Goal: Find specific page/section: Find specific page/section

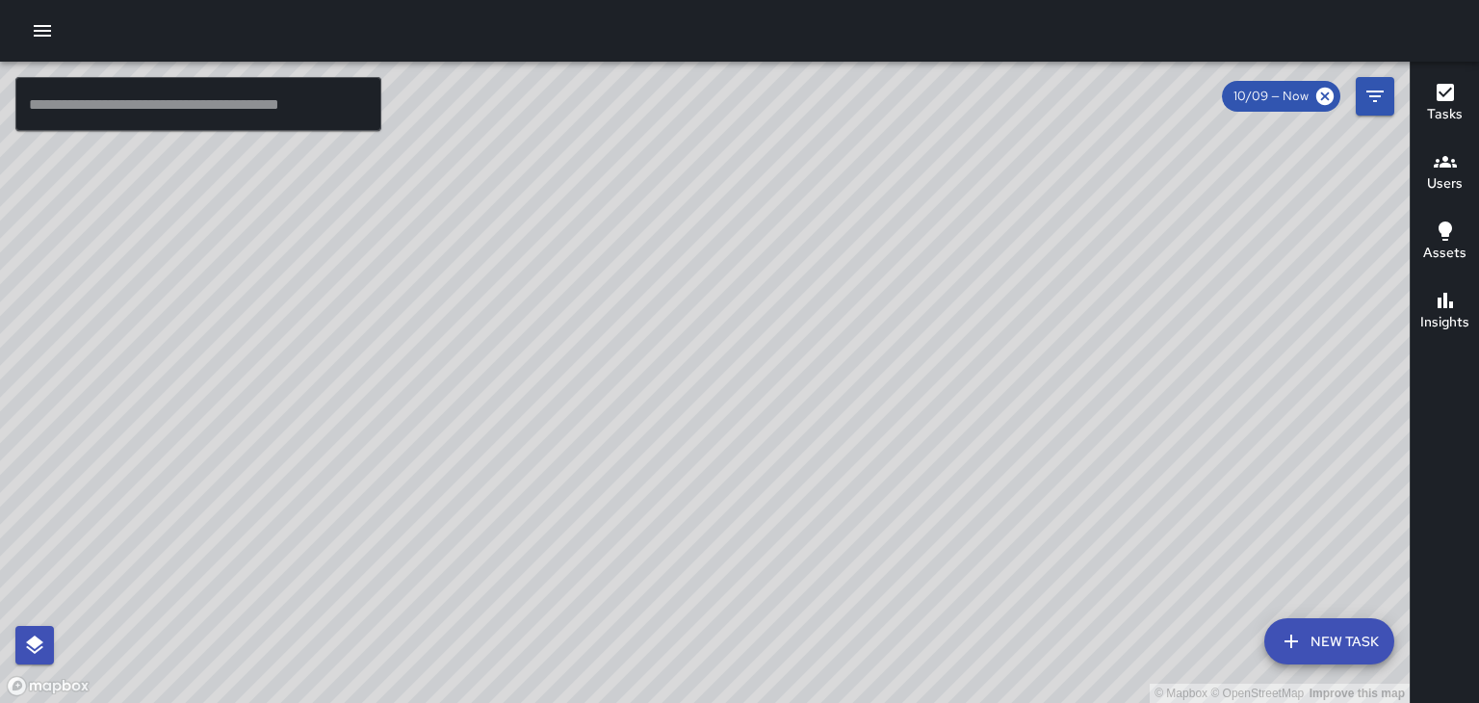
scroll to position [10446, 0]
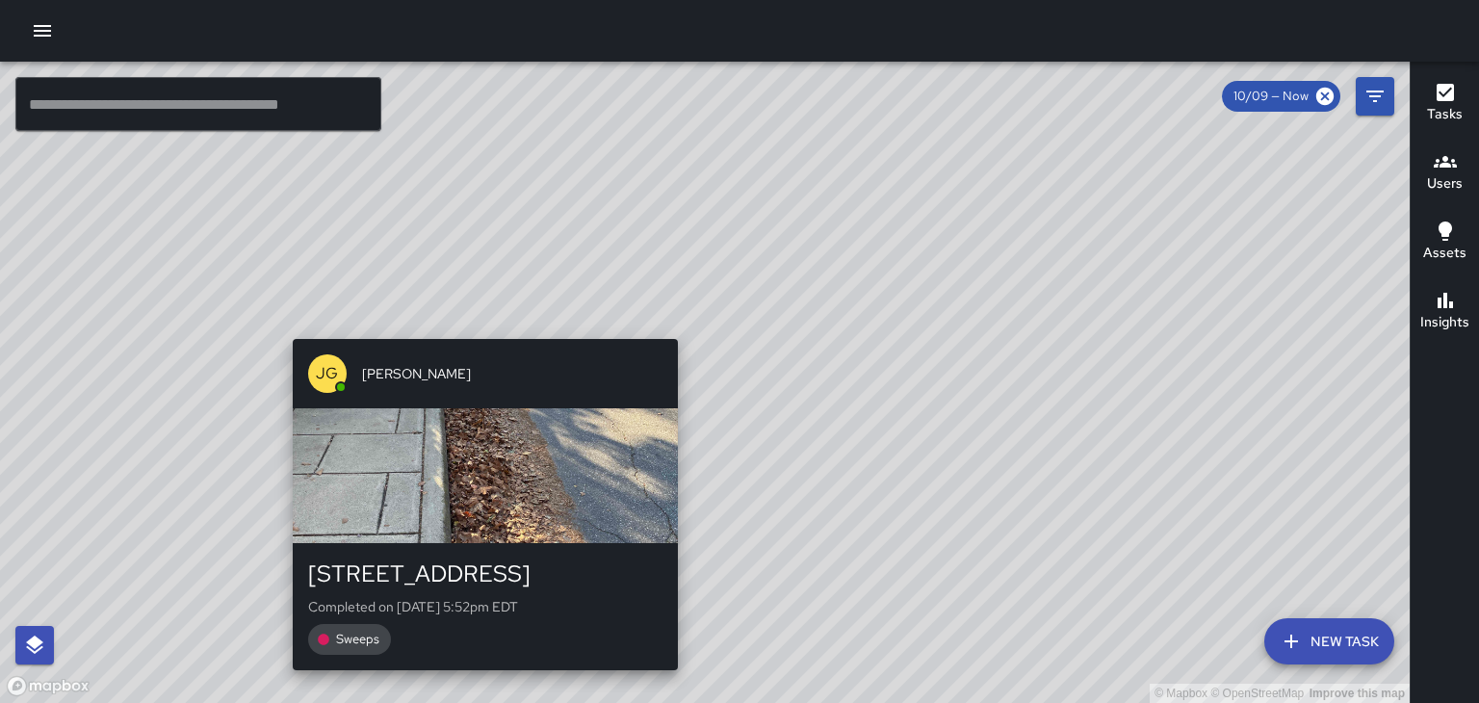
click at [456, 341] on div "[PERSON_NAME]" at bounding box center [485, 373] width 385 height 69
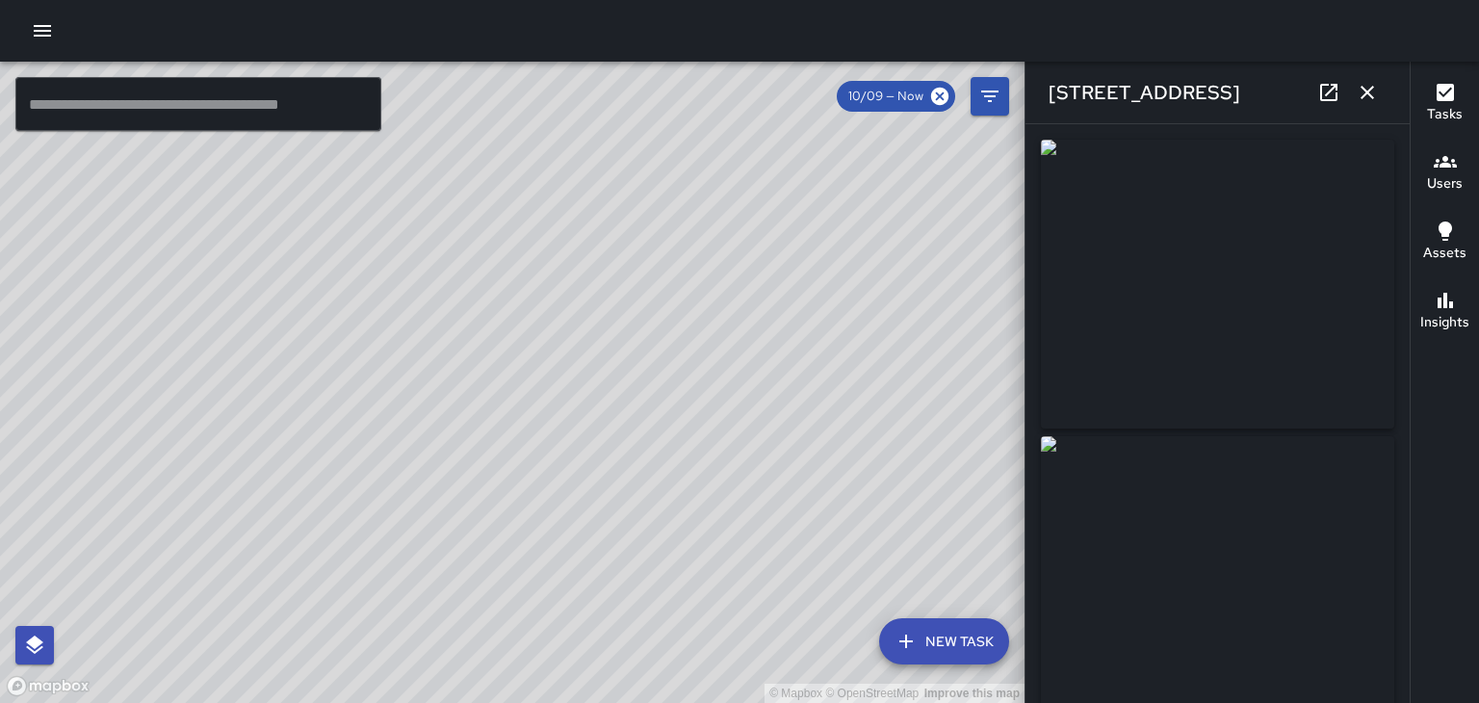
click at [572, 359] on div "© Mapbox © OpenStreetMap Improve this map" at bounding box center [512, 382] width 1024 height 641
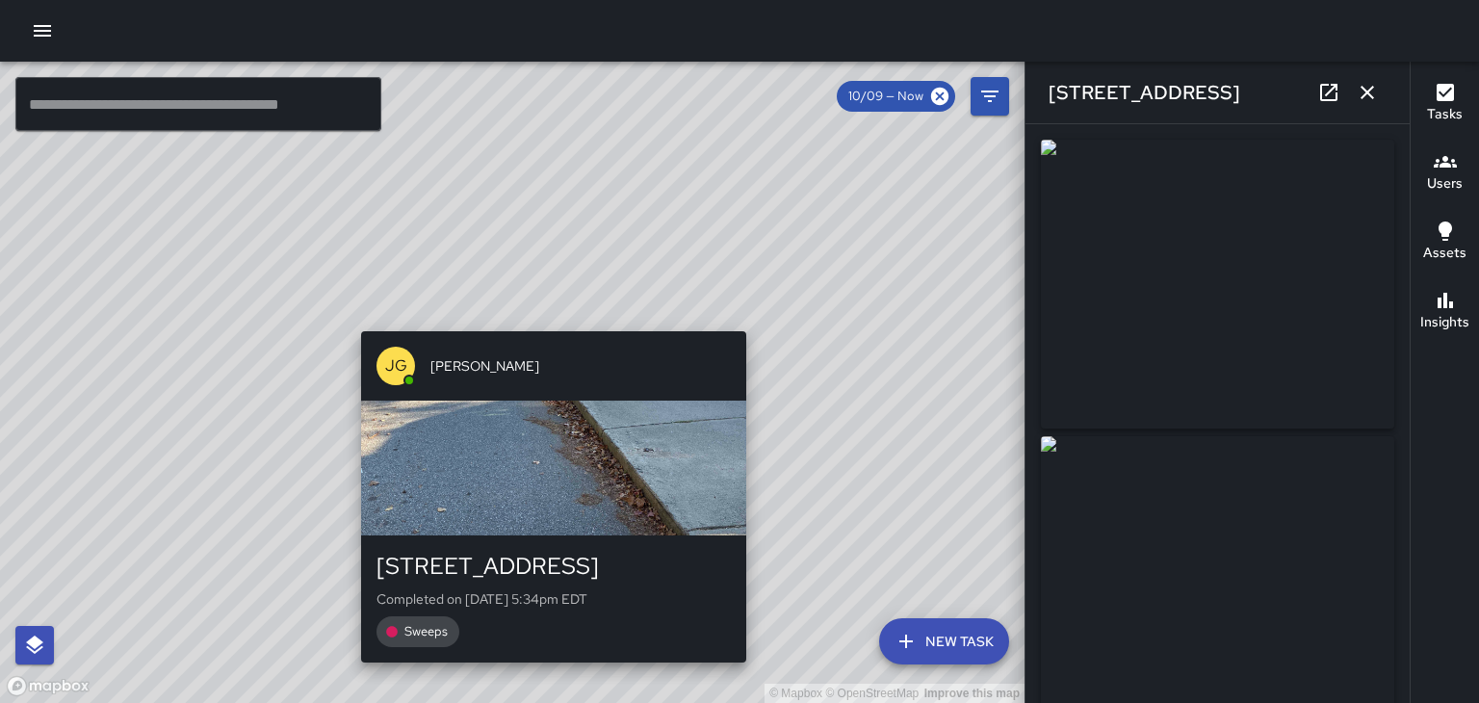
click at [545, 319] on div "© Mapbox © OpenStreetMap Improve this map [PERSON_NAME] [STREET_ADDRESS] Comple…" at bounding box center [512, 382] width 1024 height 641
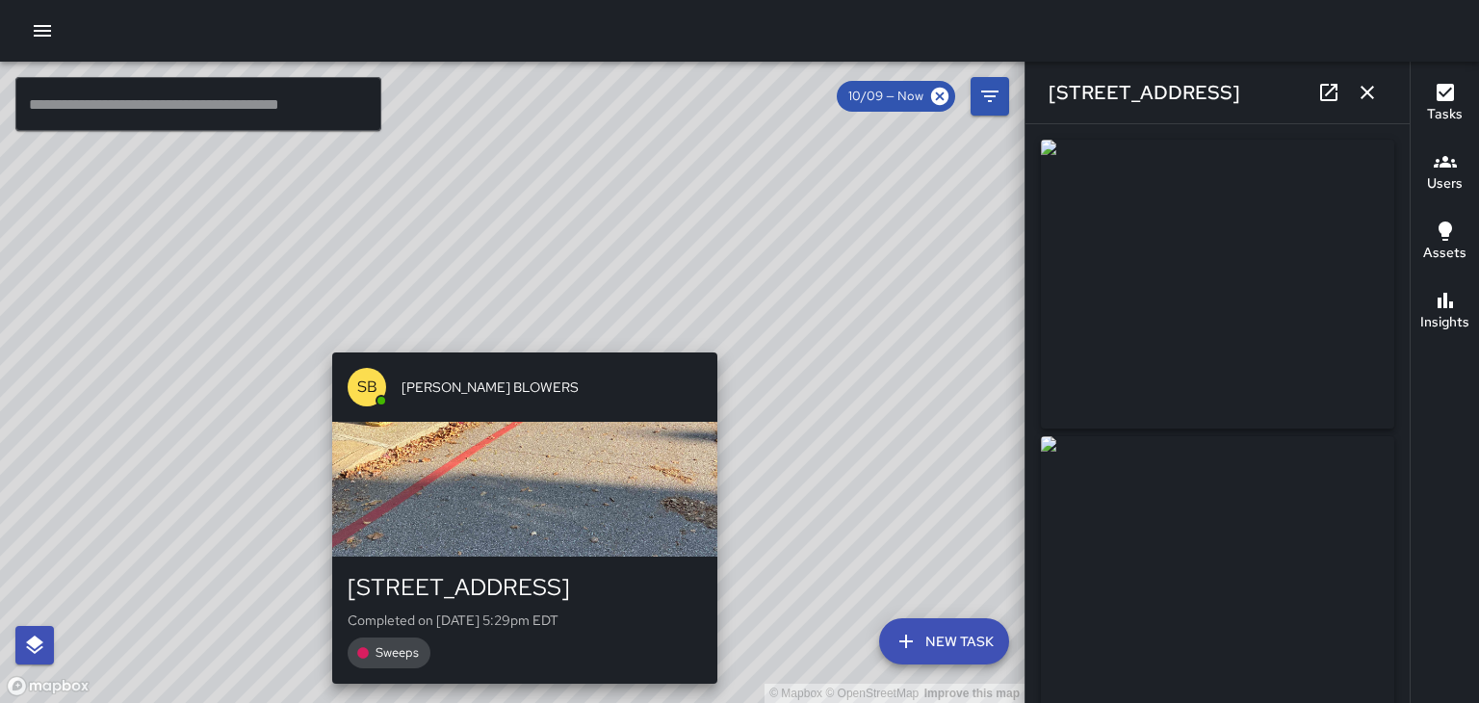
click at [518, 342] on div "© Mapbox © OpenStreetMap Improve this map [PERSON_NAME] BLOWERS [STREET_ADDRESS…" at bounding box center [512, 382] width 1024 height 641
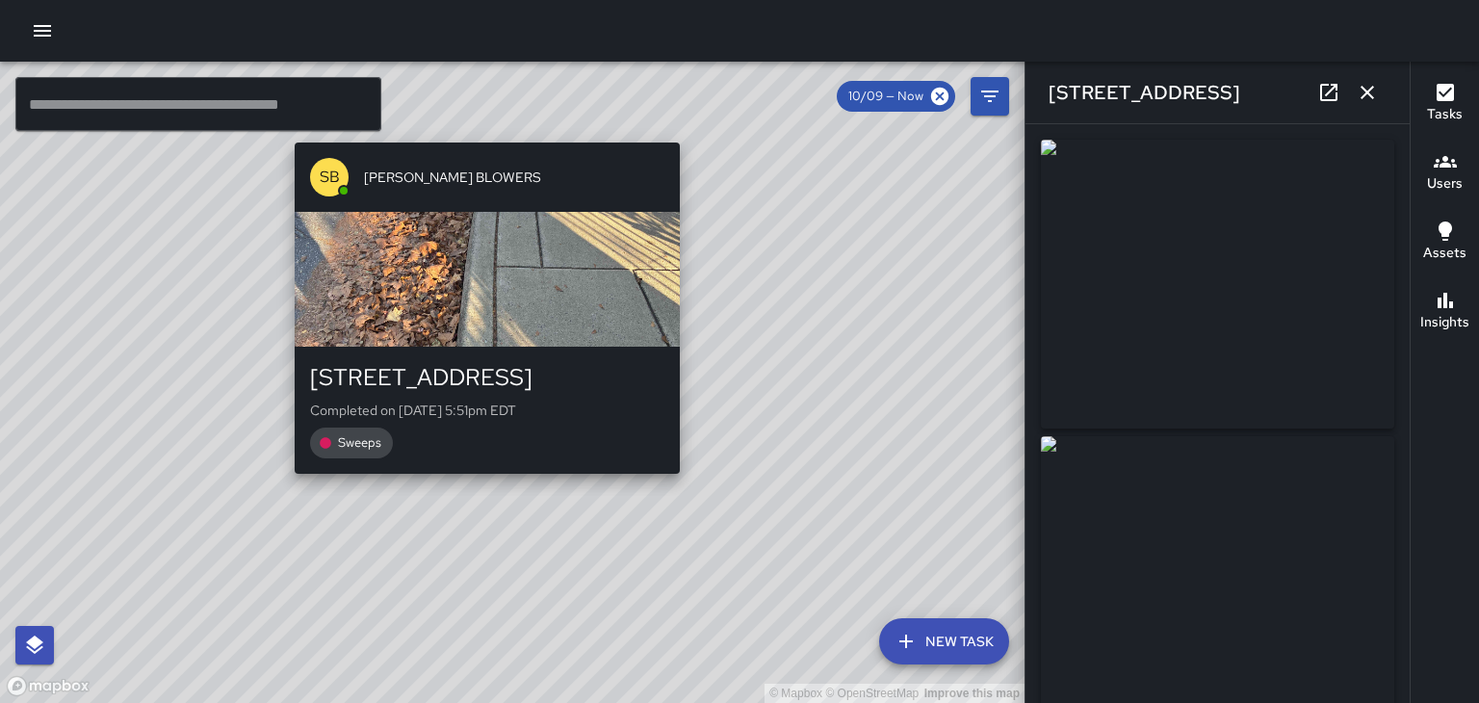
click at [481, 487] on div "© Mapbox © OpenStreetMap Improve this map [PERSON_NAME] BLOWERS [STREET_ADDRESS…" at bounding box center [512, 382] width 1024 height 641
type input "**********"
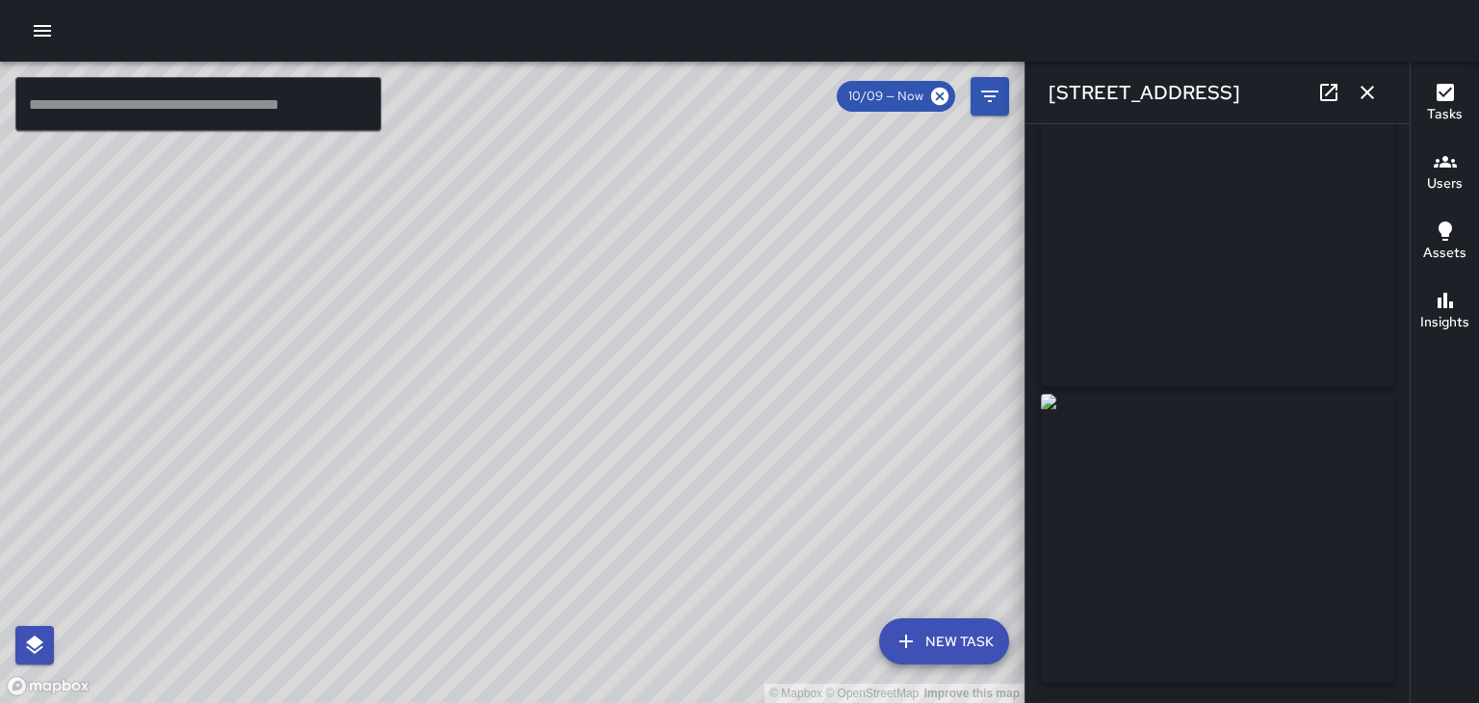
scroll to position [0, 0]
click at [1373, 96] on icon "button" at bounding box center [1367, 92] width 23 height 23
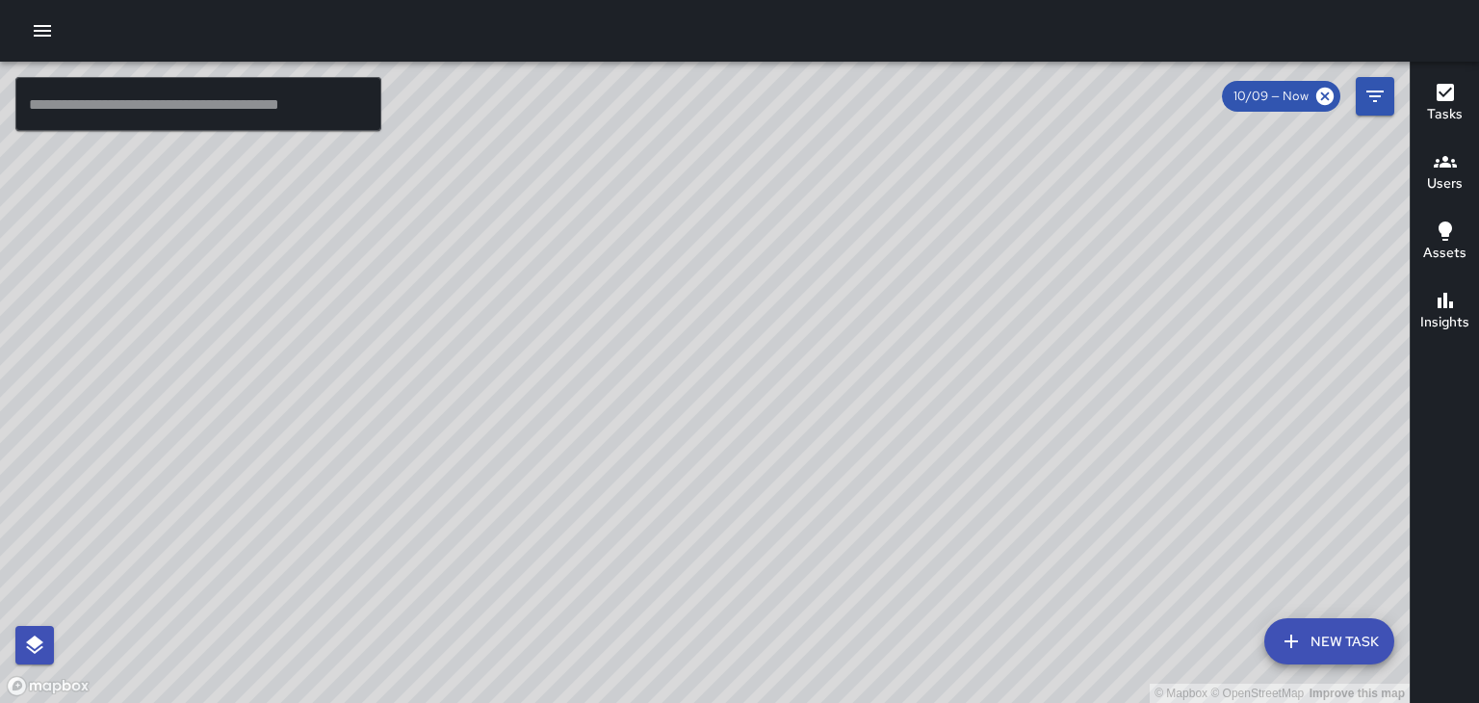
click at [1459, 184] on h6 "Users" at bounding box center [1445, 183] width 36 height 21
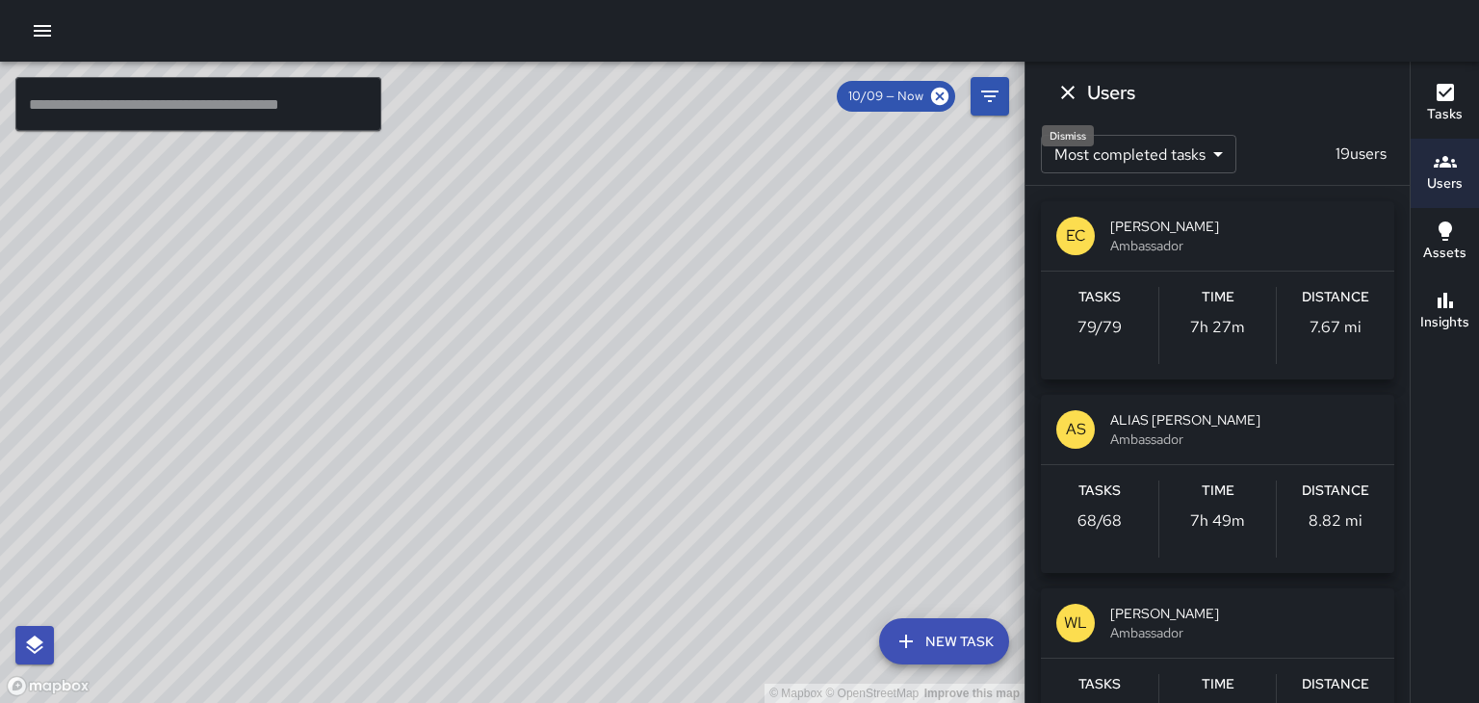
click at [1065, 96] on icon "Dismiss" at bounding box center [1067, 92] width 23 height 23
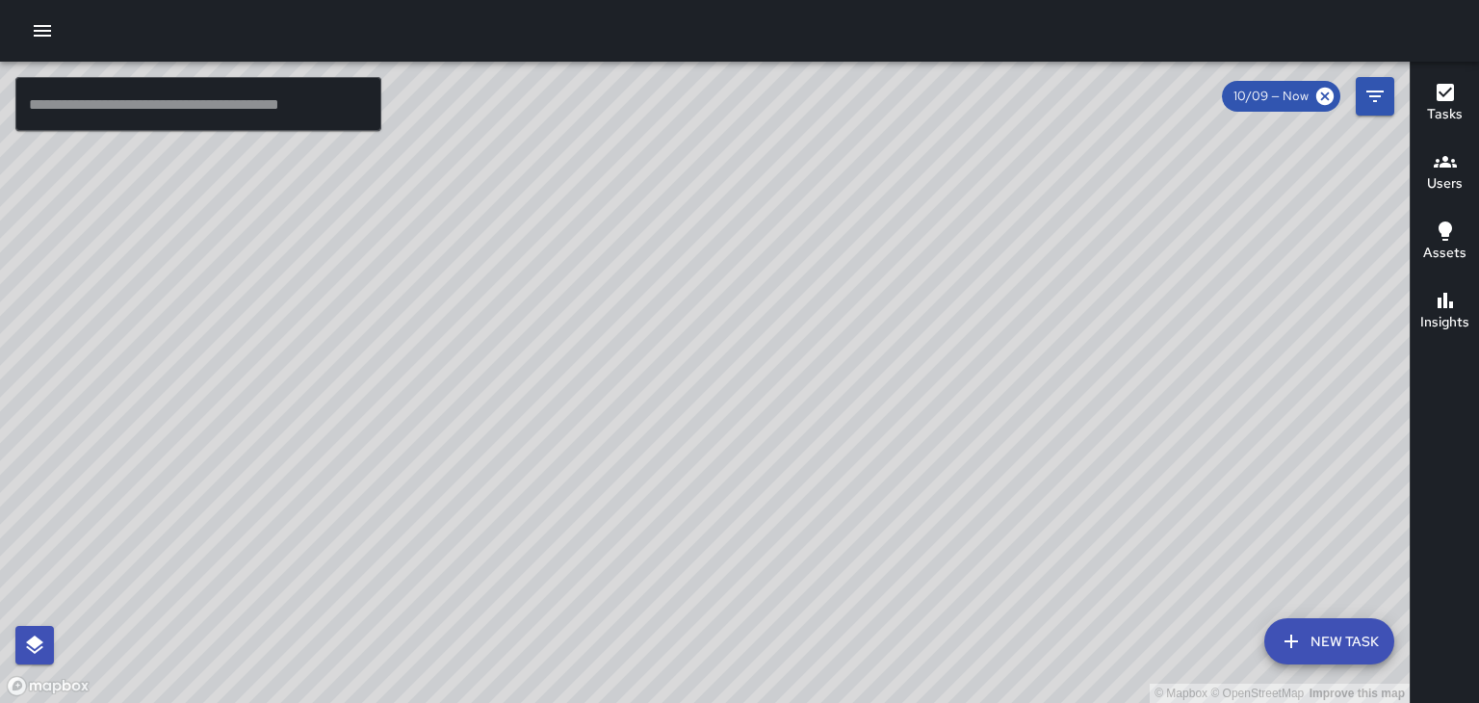
click at [1065, 96] on div "© Mapbox © OpenStreetMap Improve this map" at bounding box center [705, 382] width 1410 height 641
